Goal: Task Accomplishment & Management: Manage account settings

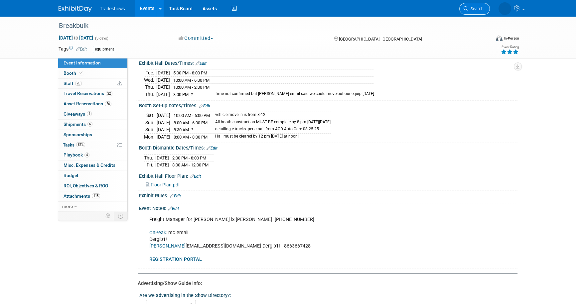
click at [472, 7] on span "Search" at bounding box center [475, 8] width 15 height 5
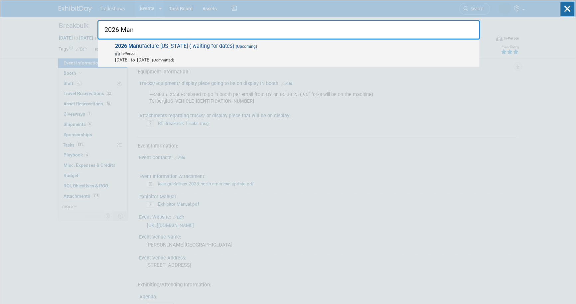
type input "2026 Man"
click at [122, 48] on strong "2026 Man" at bounding box center [127, 46] width 24 height 6
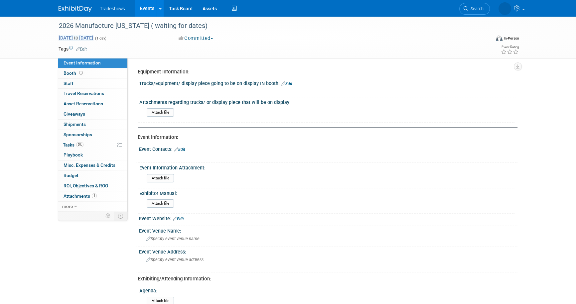
click at [76, 37] on span "Jun 1, 2026 to Jun 1, 2026" at bounding box center [76, 38] width 35 height 6
type input "Jun 1, 2026"
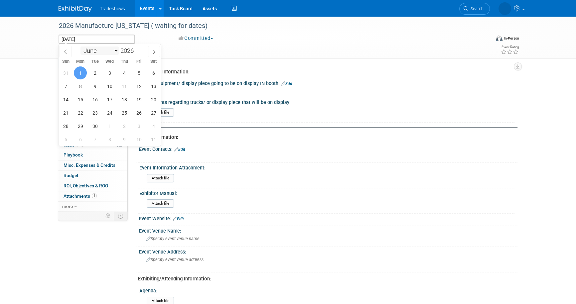
click at [115, 52] on select "January February March April May June July August September October November De…" at bounding box center [100, 51] width 38 height 8
select select "8"
click at [81, 47] on select "January February March April May June July August September October November De…" at bounding box center [100, 51] width 38 height 8
click at [111, 85] on span "9" at bounding box center [109, 86] width 13 height 13
type input "Sep 9, 2026"
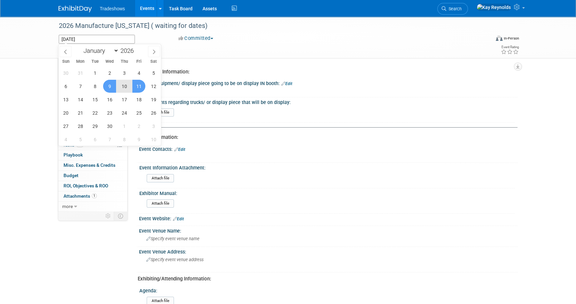
click at [143, 88] on span "11" at bounding box center [138, 86] width 13 height 13
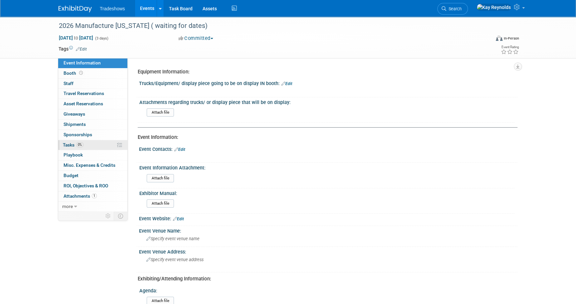
click at [104, 144] on link "0% Tasks 0%" at bounding box center [92, 145] width 69 height 10
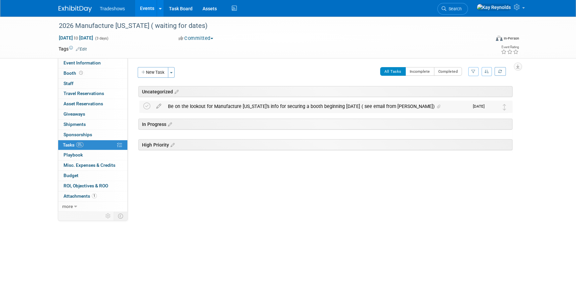
click at [177, 106] on div "Be on the lookout for Manufacture Alabama's info for securing a booth beginning…" at bounding box center [317, 106] width 304 height 11
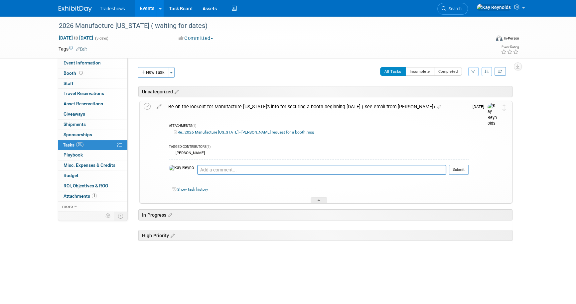
click at [177, 106] on div "Be on the lookout for Manufacture Alabama's info for securing a booth beginning…" at bounding box center [317, 106] width 304 height 11
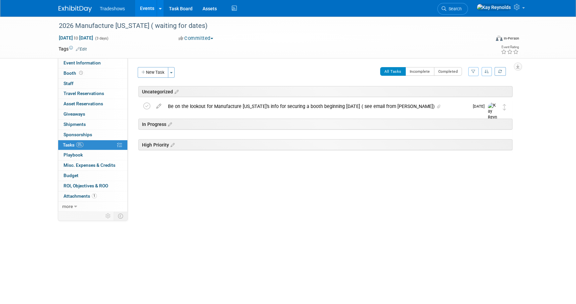
click at [462, 7] on span "Search" at bounding box center [453, 8] width 15 height 5
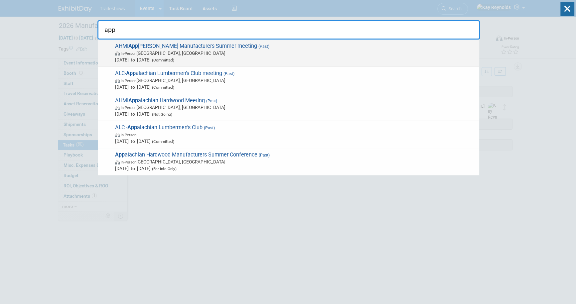
type input "app"
click at [129, 47] on span "AHMI App alachian Hardwood Manufacturers Summer meeting (Past) In-Person Hot Sp…" at bounding box center [294, 53] width 363 height 20
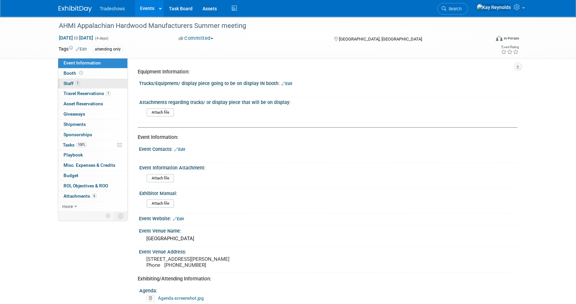
click at [83, 85] on link "1 Staff 1" at bounding box center [92, 84] width 69 height 10
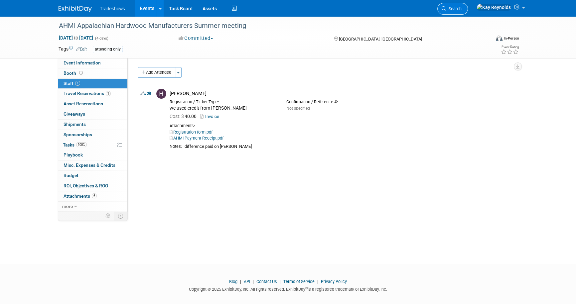
click at [462, 6] on span "Search" at bounding box center [453, 8] width 15 height 5
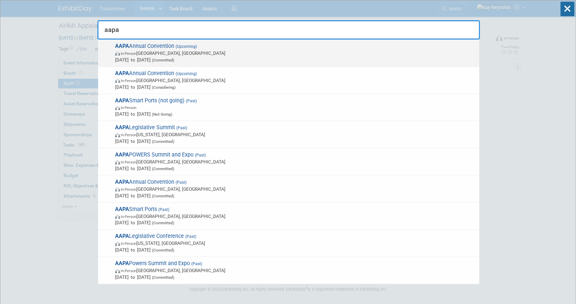
type input "aapa"
click at [135, 49] on span "AAPA Annual Convention (Upcoming) In-Person Québec City, Canada Oct 6, 2025 to …" at bounding box center [294, 53] width 363 height 20
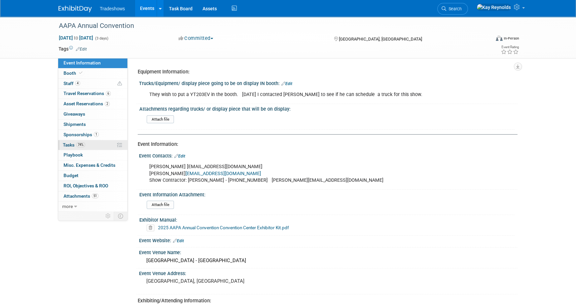
click at [93, 143] on link "74% Tasks 74%" at bounding box center [92, 145] width 69 height 10
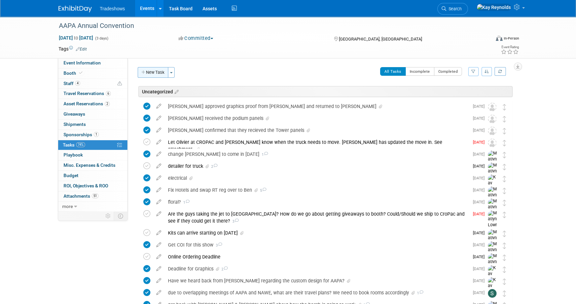
click at [157, 72] on button "New Task" at bounding box center [153, 72] width 31 height 11
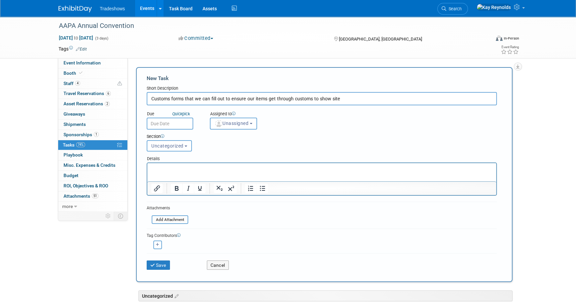
type input "Customs forms that we can fill out to ensure our items get through customs to s…"
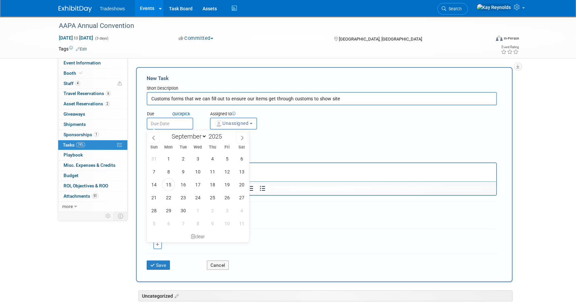
click at [168, 122] on input "text" at bounding box center [170, 124] width 47 height 12
click at [186, 187] on span "16" at bounding box center [183, 184] width 13 height 13
type input "Sep 16, 2025"
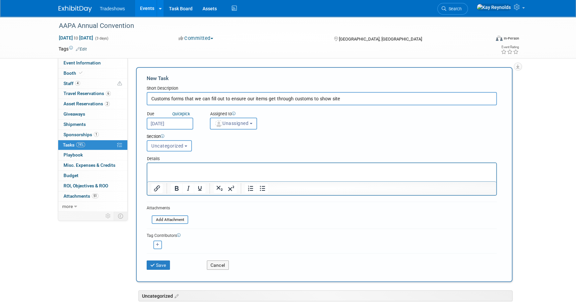
click at [227, 121] on span "Unassigned" at bounding box center [232, 123] width 34 height 5
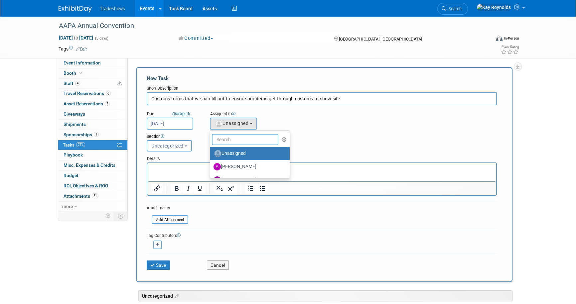
click at [228, 139] on input "text" at bounding box center [245, 139] width 67 height 11
type input "Mat"
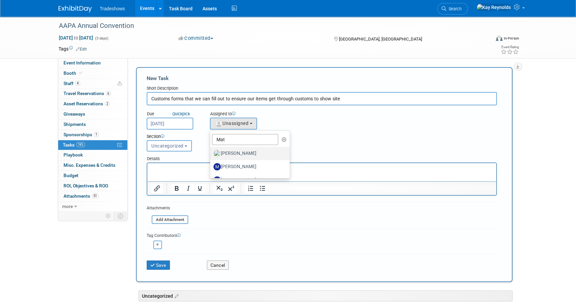
click at [235, 151] on label "[PERSON_NAME]" at bounding box center [249, 153] width 70 height 11
click at [211, 151] on input "[PERSON_NAME]" at bounding box center [209, 153] width 4 height 4
select select "53a61db3-ae1f-4f8e-85ed-74f10af30436"
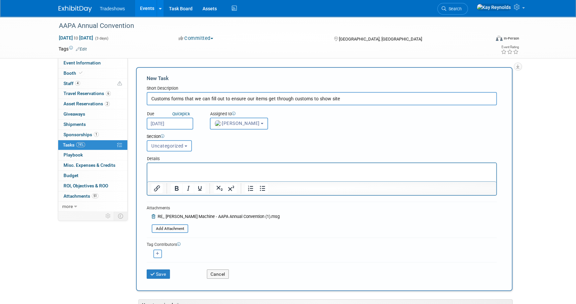
click at [156, 252] on icon "button" at bounding box center [157, 254] width 3 height 4
select select
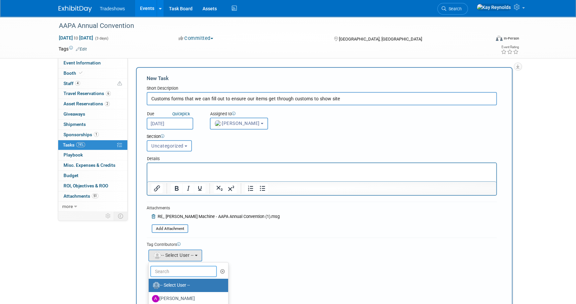
click at [172, 270] on input "text" at bounding box center [183, 271] width 67 height 11
type input "kay"
click at [175, 286] on label "Kay Reynolds (me)" at bounding box center [187, 285] width 70 height 11
click at [150, 286] on input "Kay Reynolds (me)" at bounding box center [147, 285] width 4 height 4
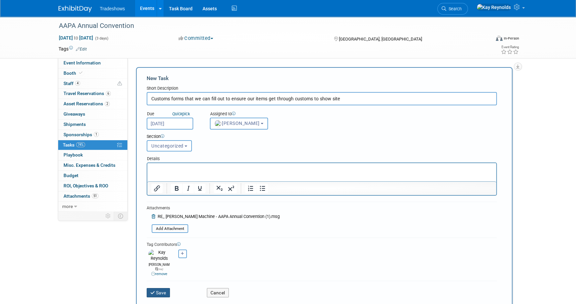
click at [157, 288] on button "Save" at bounding box center [158, 292] width 23 height 9
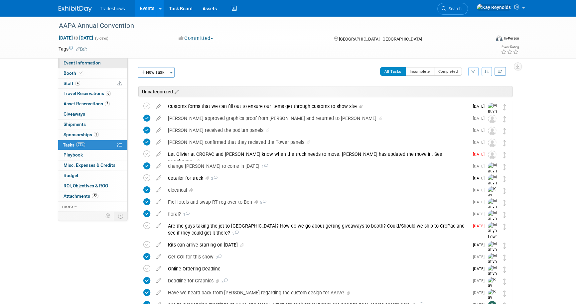
click at [91, 62] on span "Event Information" at bounding box center [82, 62] width 37 height 5
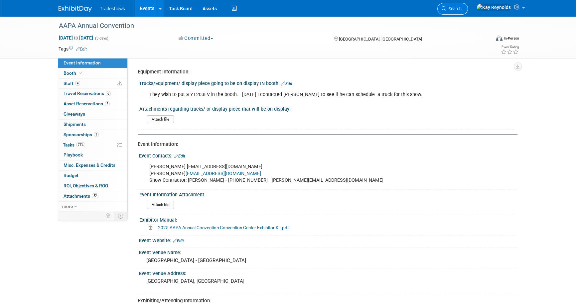
click at [468, 4] on link "Search" at bounding box center [452, 9] width 31 height 12
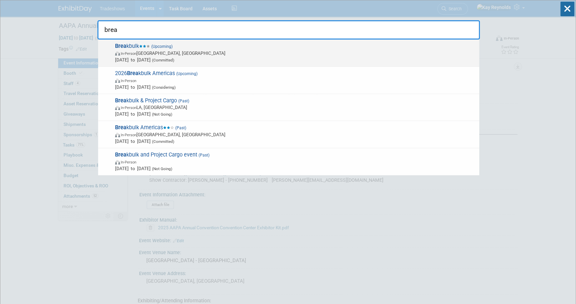
type input "brea"
click at [154, 53] on span "In-Person Houston, TX" at bounding box center [295, 53] width 361 height 7
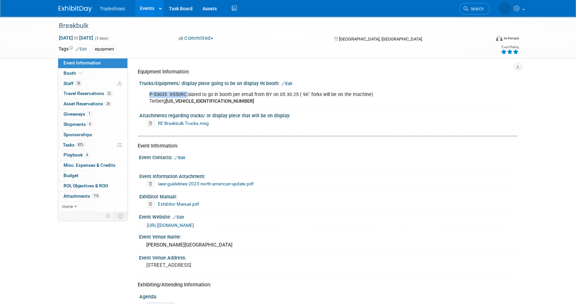
drag, startPoint x: 187, startPoint y: 93, endPoint x: 145, endPoint y: 93, distance: 42.2
click at [145, 93] on div "P-53035 X550RC slated to go in booth per email from BY on 05 30 25 ( 96" forks …" at bounding box center [295, 98] width 300 height 20
copy div "P-53035 X550RC"
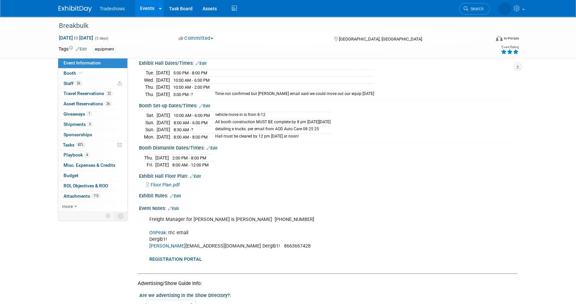
scroll to position [412, 0]
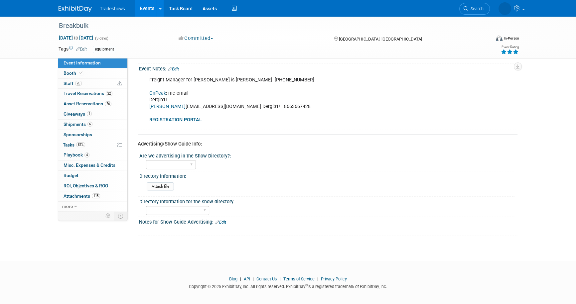
click at [159, 104] on link "[PERSON_NAME]" at bounding box center [167, 107] width 36 height 6
